Goal: Navigation & Orientation: Find specific page/section

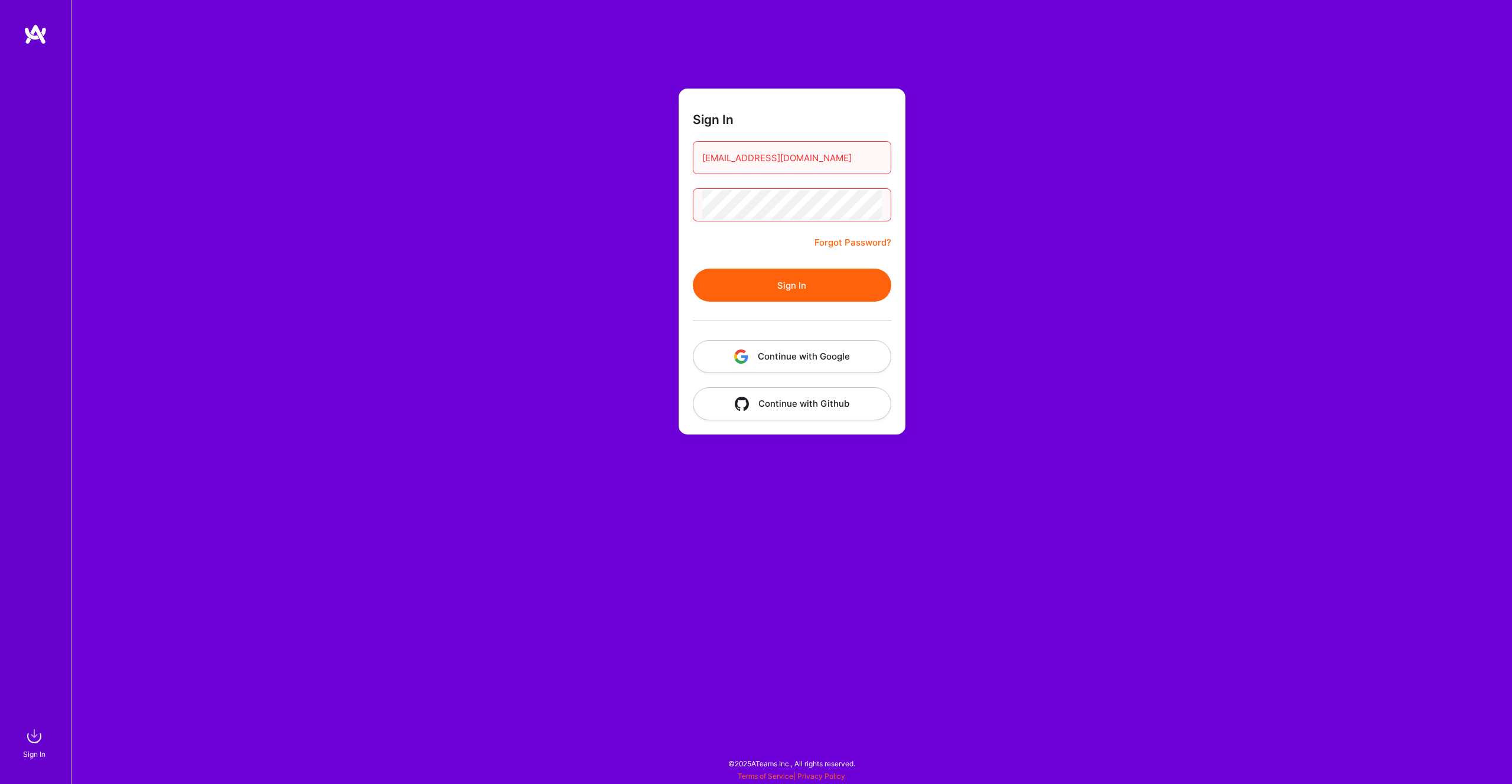
click at [738, 174] on form "Sign In [EMAIL_ADDRESS][DOMAIN_NAME] Forgot Password? Sign In Continue with Goo…" at bounding box center [792, 262] width 227 height 346
click at [746, 283] on button "Sign In" at bounding box center [792, 286] width 198 height 33
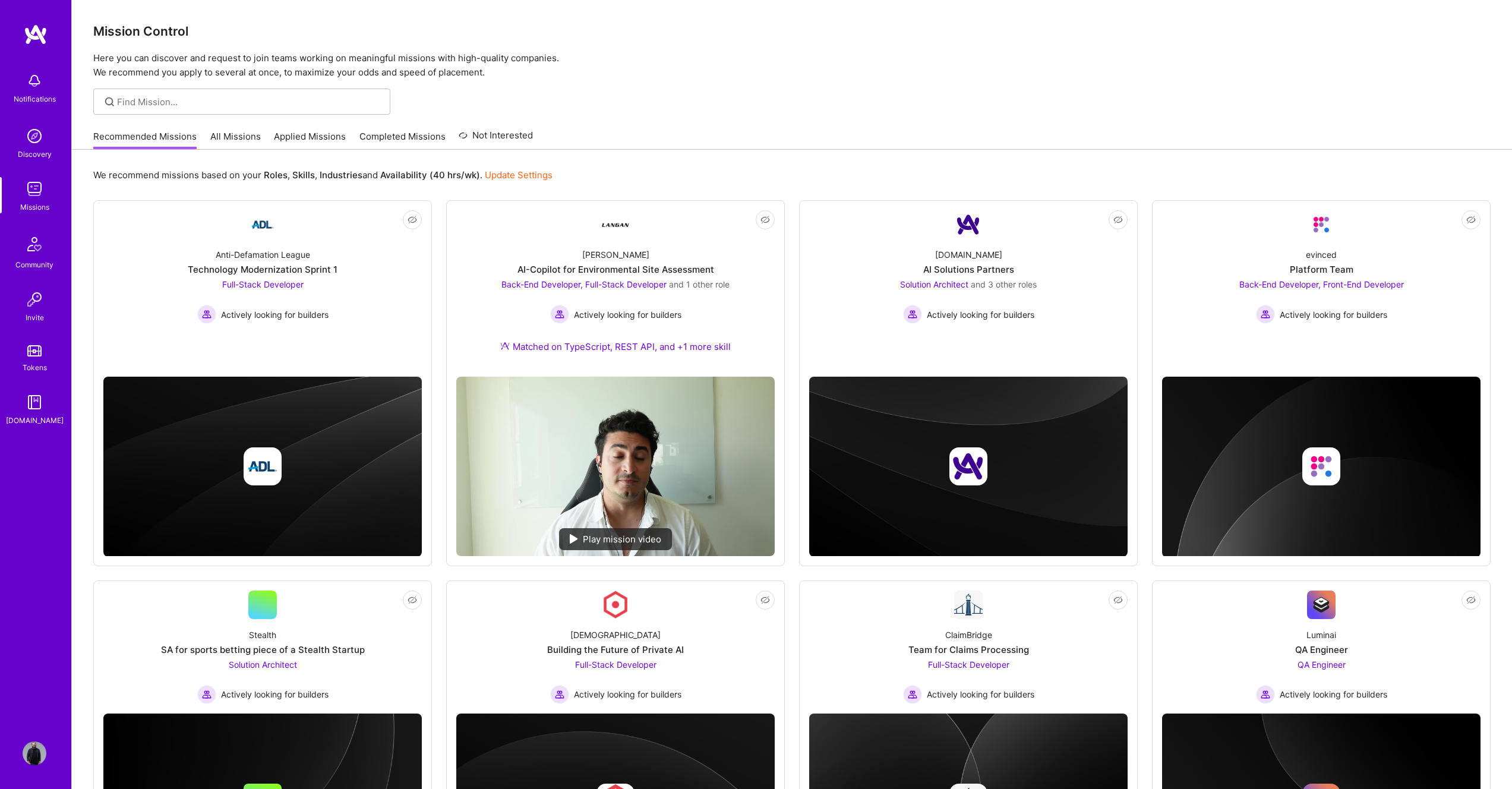
click at [33, 202] on div "Missions" at bounding box center [34, 207] width 29 height 13
click at [38, 29] on img at bounding box center [35, 34] width 24 height 21
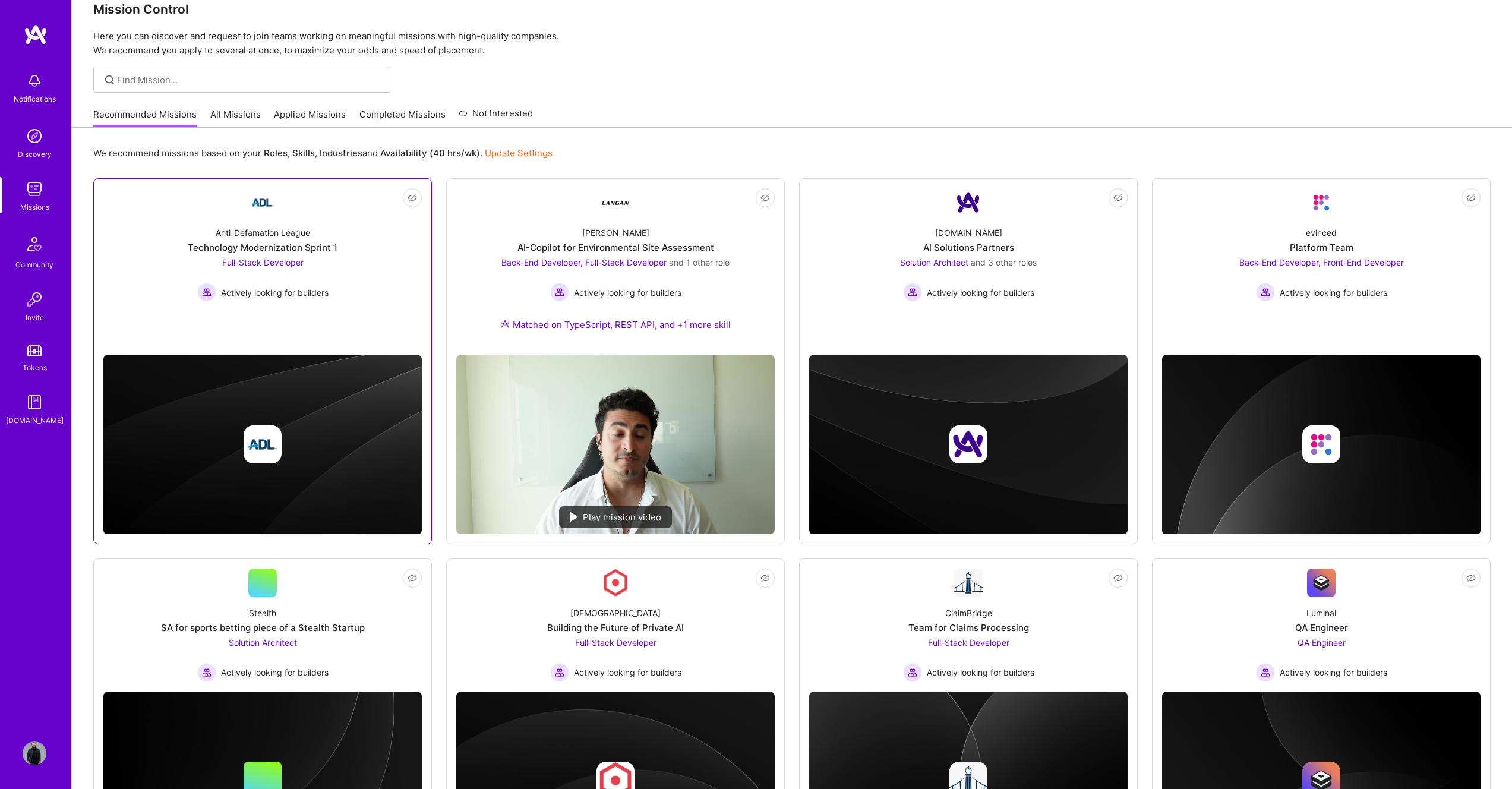
scroll to position [23, 0]
click at [31, 755] on img at bounding box center [34, 754] width 24 height 24
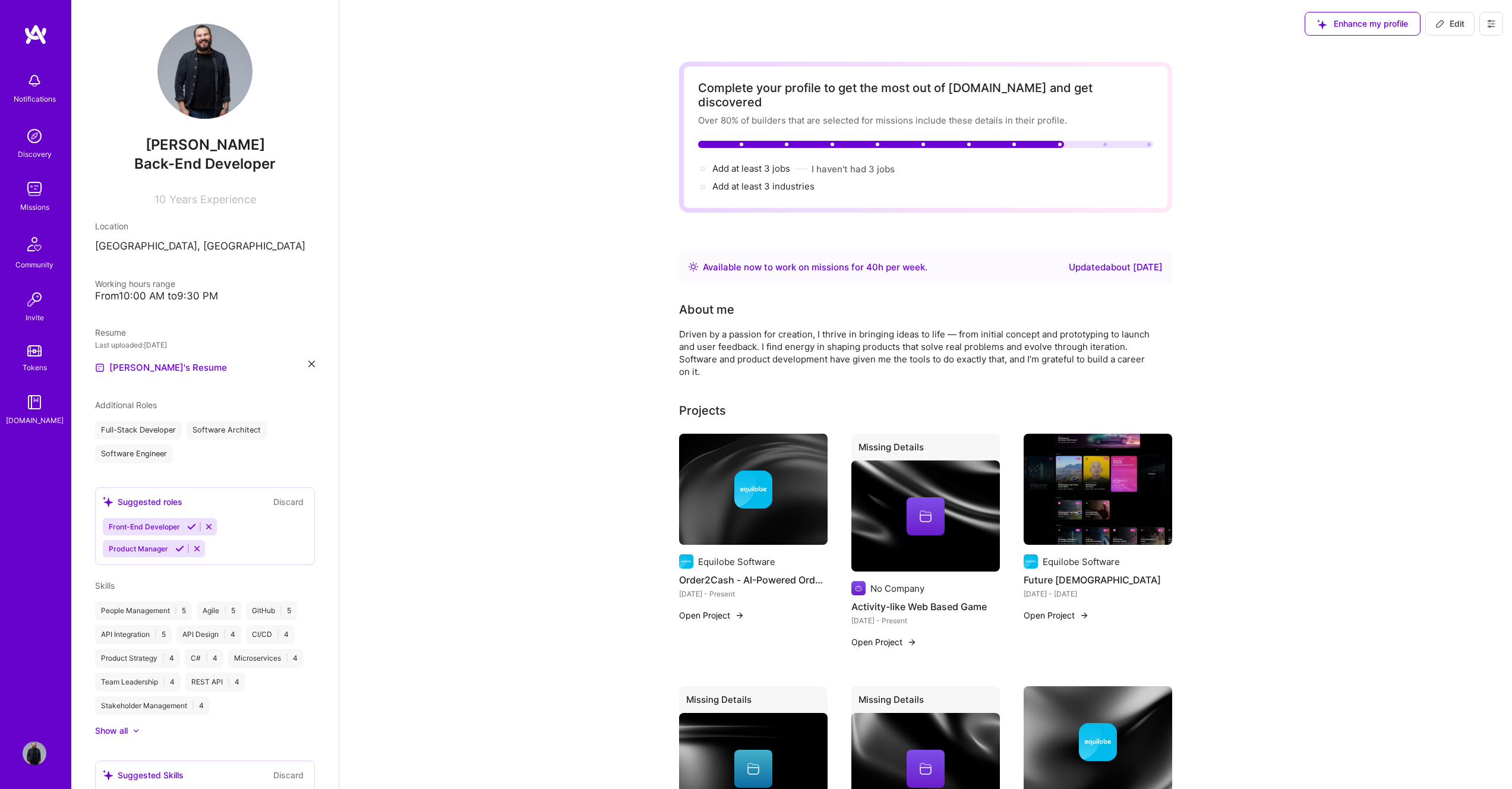
click at [778, 328] on div "Driven by a passion for creation, I thrive in bringing ideas to life — from ini…" at bounding box center [917, 352] width 475 height 50
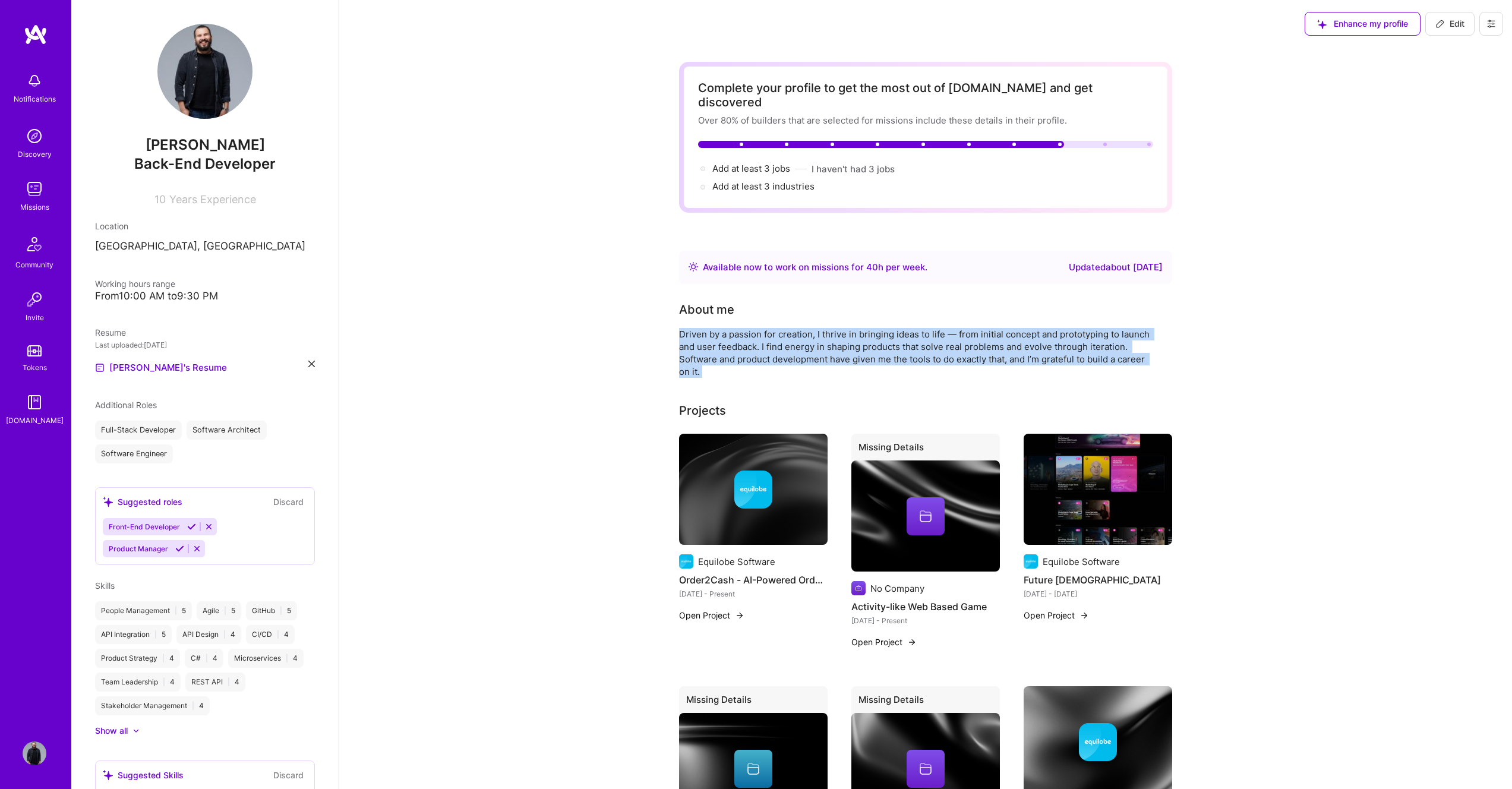
click at [778, 328] on div "Driven by a passion for creation, I thrive in bringing ideas to life — from ini…" at bounding box center [917, 352] width 475 height 50
copy div "Driven by a passion for creation, I thrive in bringing ideas to life — from ini…"
